Goal: Transaction & Acquisition: Book appointment/travel/reservation

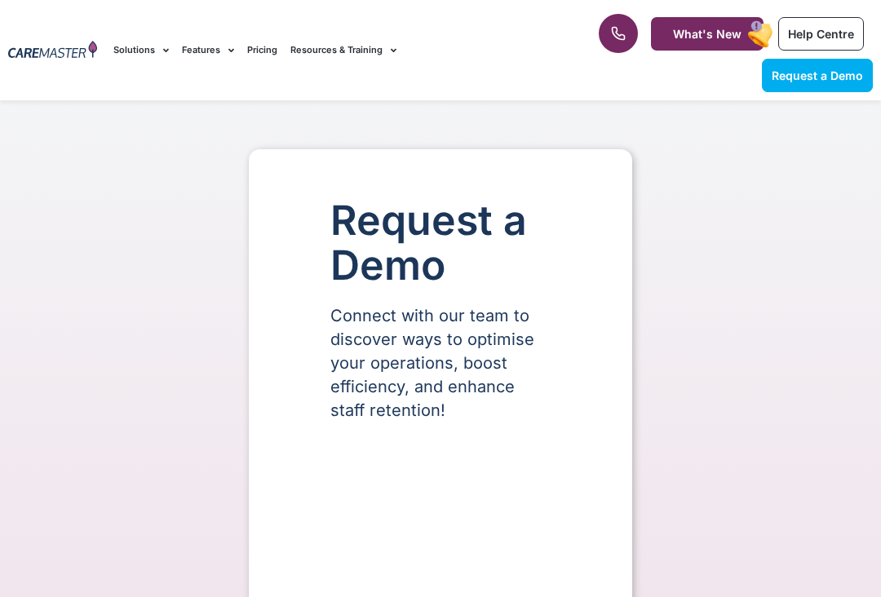
select select "**"
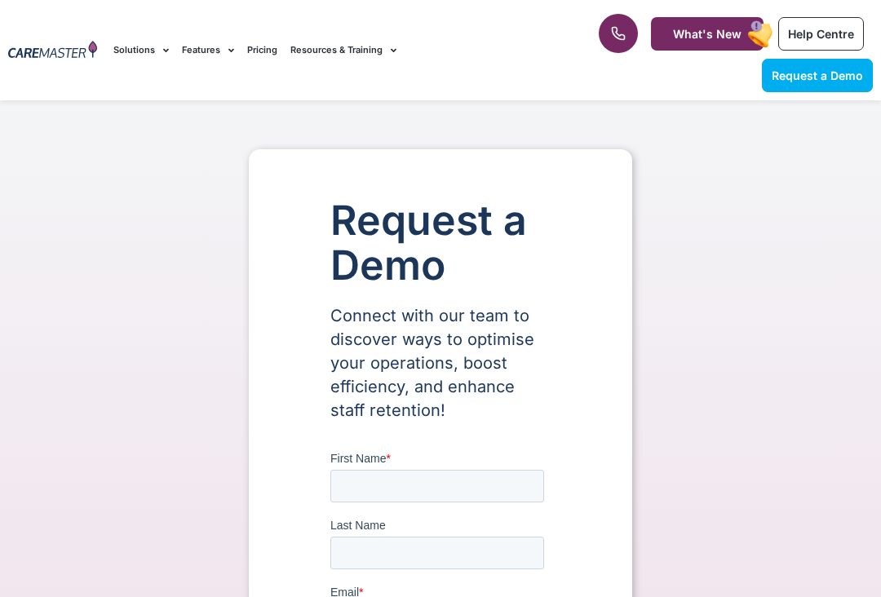
click at [83, 1] on div at bounding box center [52, 50] width 105 height 100
click at [97, 19] on div at bounding box center [52, 50] width 105 height 100
click at [105, 27] on div "Request a Demo Solutions AI Roster Optimiser NDIS Software for Small Providers …" at bounding box center [337, 50] width 464 height 100
click at [91, 34] on div at bounding box center [52, 50] width 105 height 100
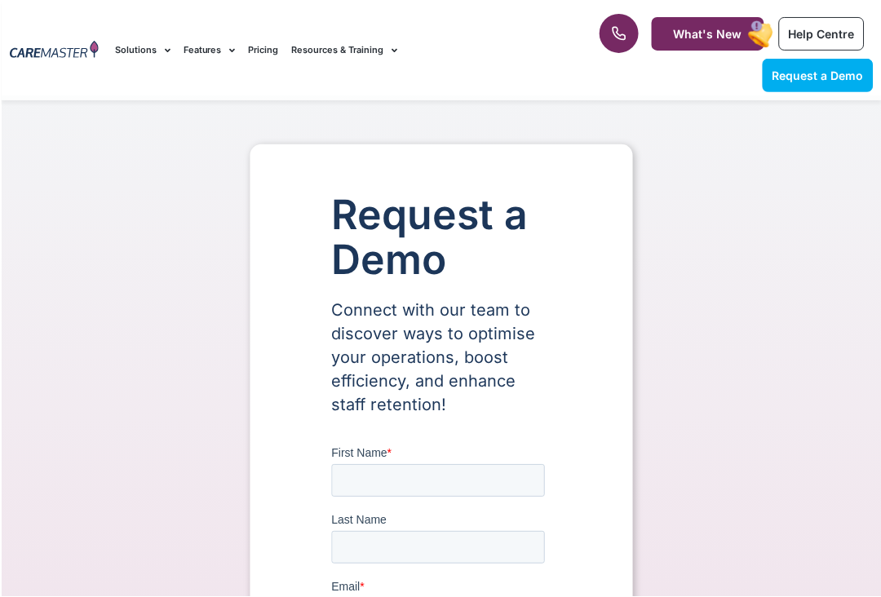
scroll to position [7, 0]
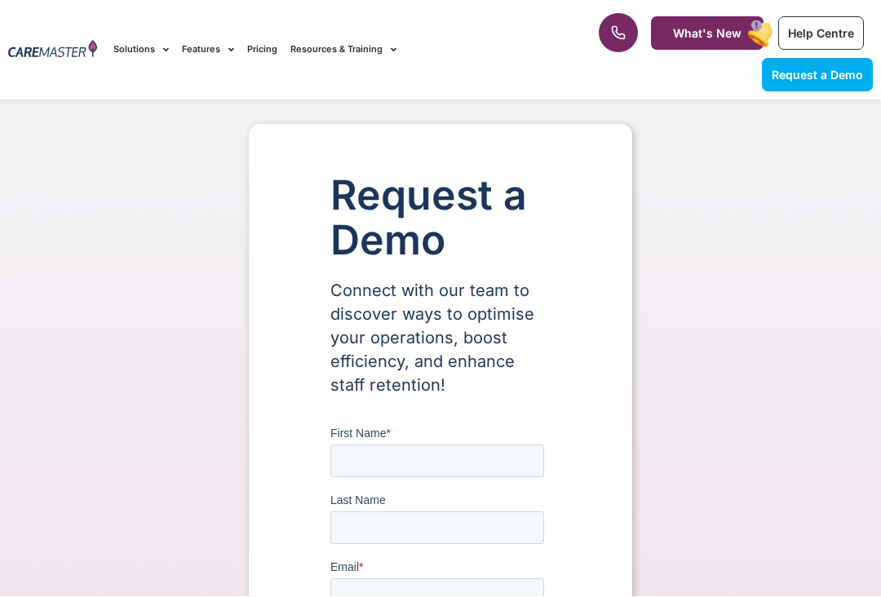
scroll to position [24, 0]
